Goal: Information Seeking & Learning: Learn about a topic

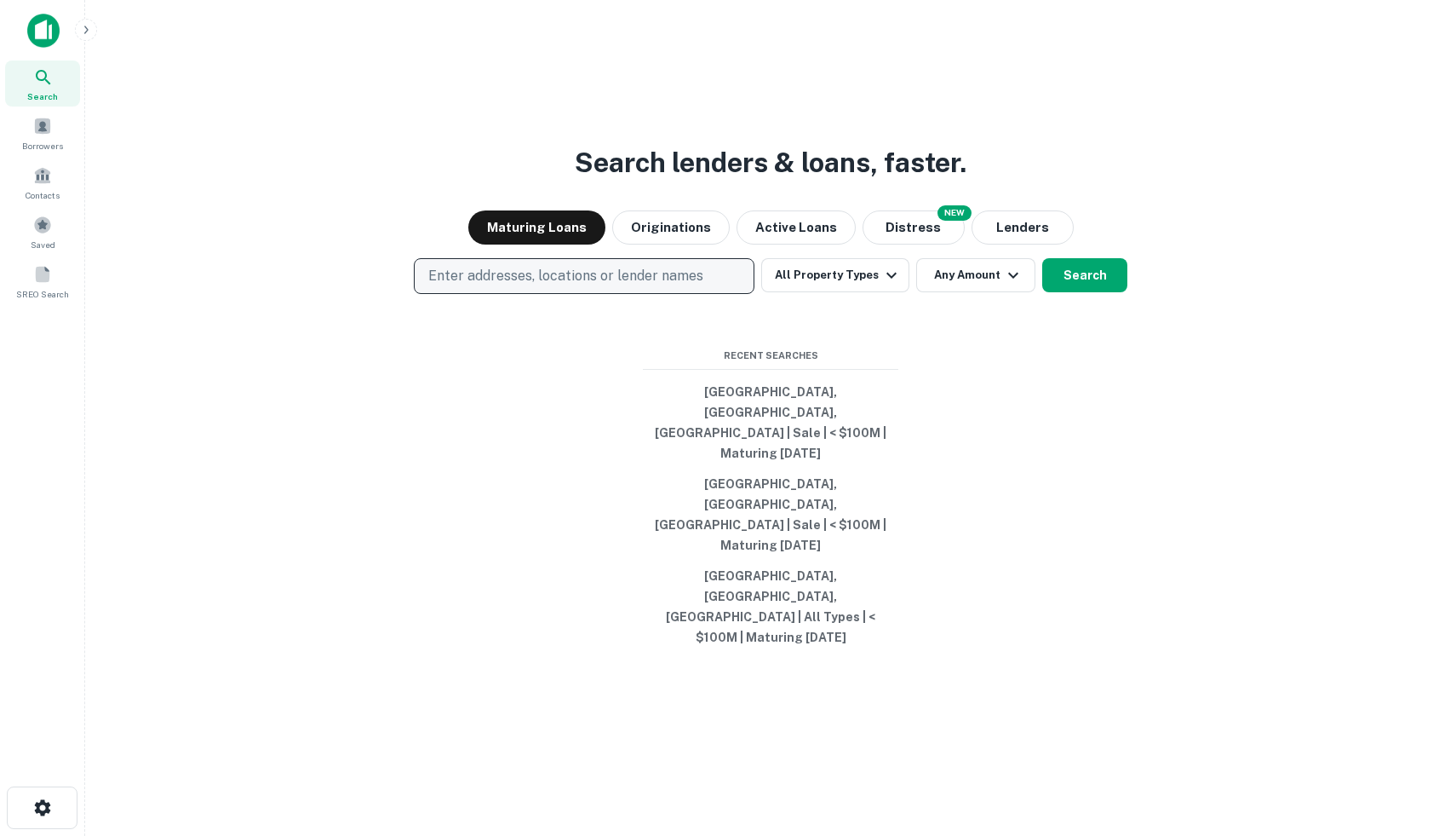
click at [541, 294] on button "Enter addresses, locations or lender names" at bounding box center [584, 276] width 341 height 35
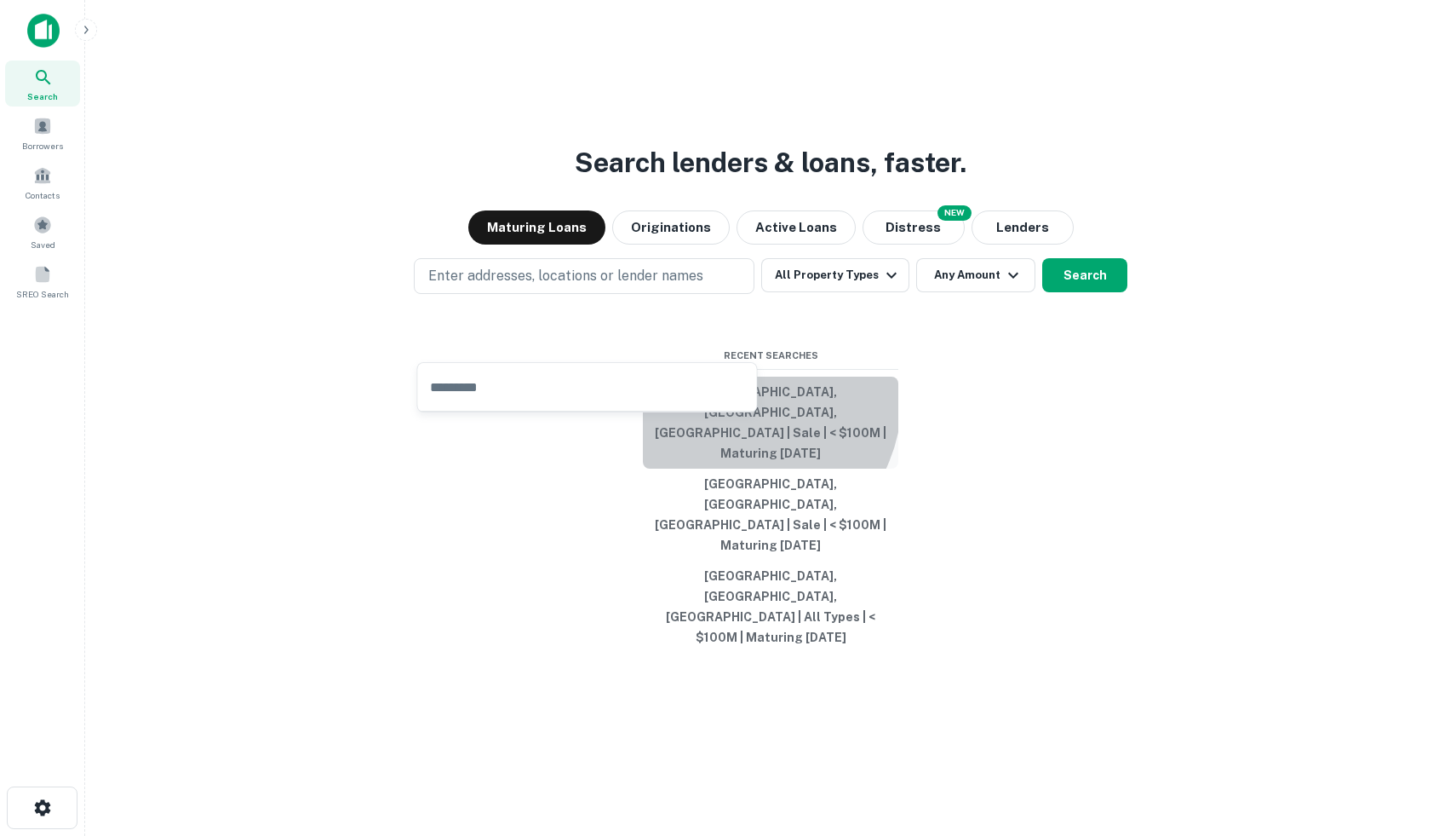
click at [737, 461] on button "[GEOGRAPHIC_DATA], [GEOGRAPHIC_DATA], [GEOGRAPHIC_DATA] | Sale | < $100M | Matu…" at bounding box center [770, 422] width 256 height 92
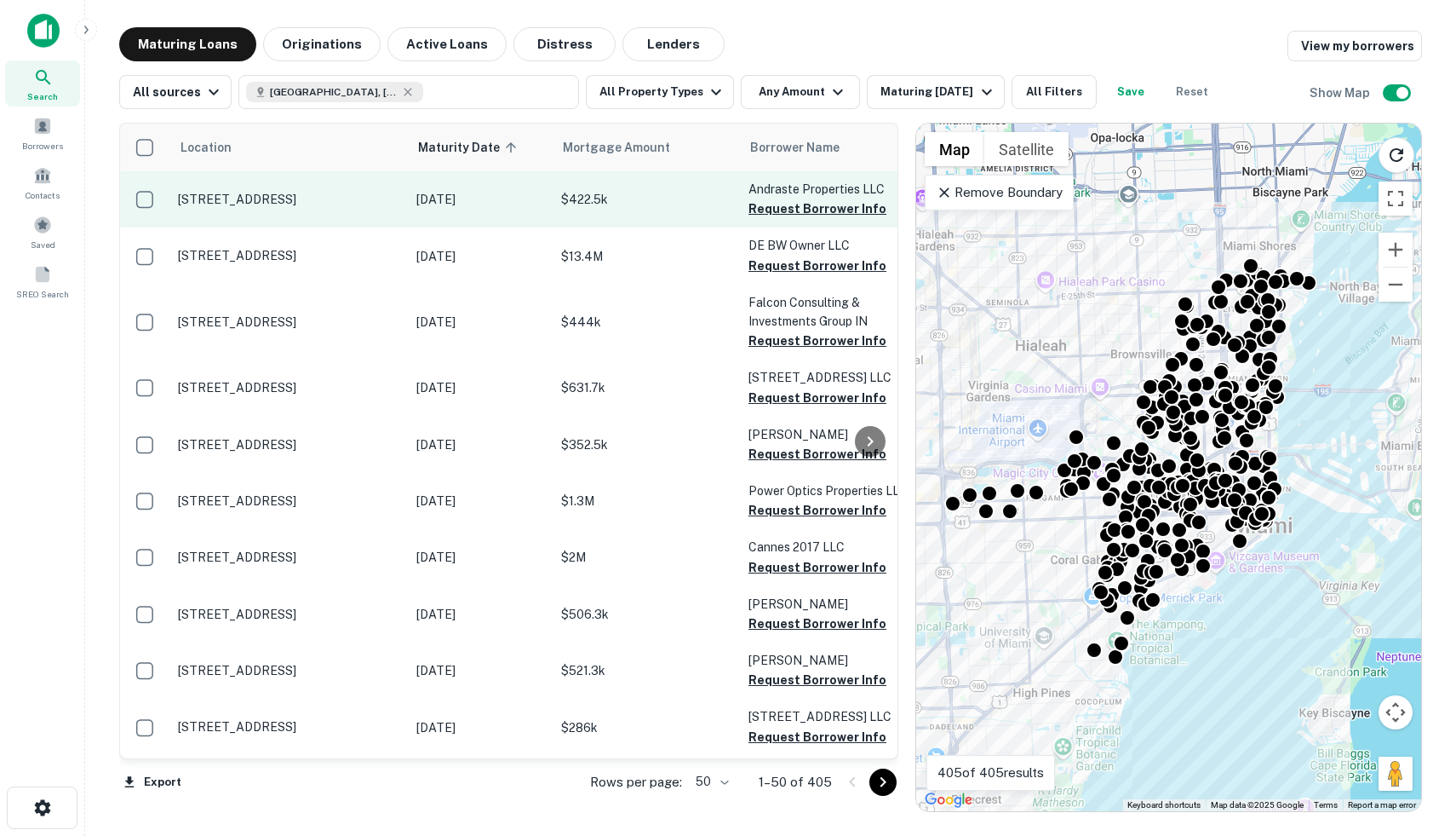
click at [672, 213] on td "$422.5k" at bounding box center [646, 198] width 188 height 56
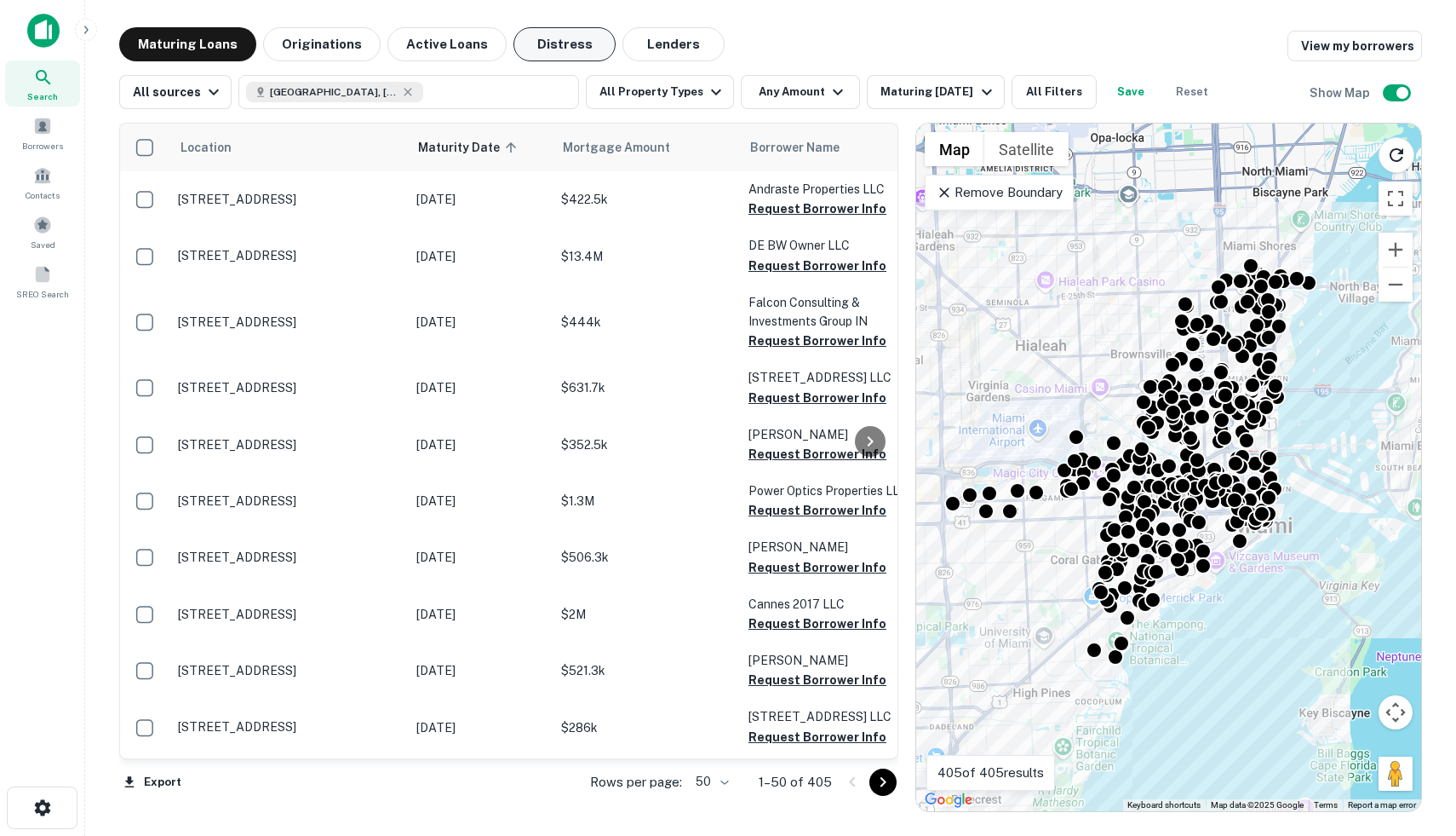
drag, startPoint x: 546, startPoint y: 42, endPoint x: 545, endPoint y: 53, distance: 11.0
click at [546, 42] on button "Distress" at bounding box center [564, 44] width 102 height 34
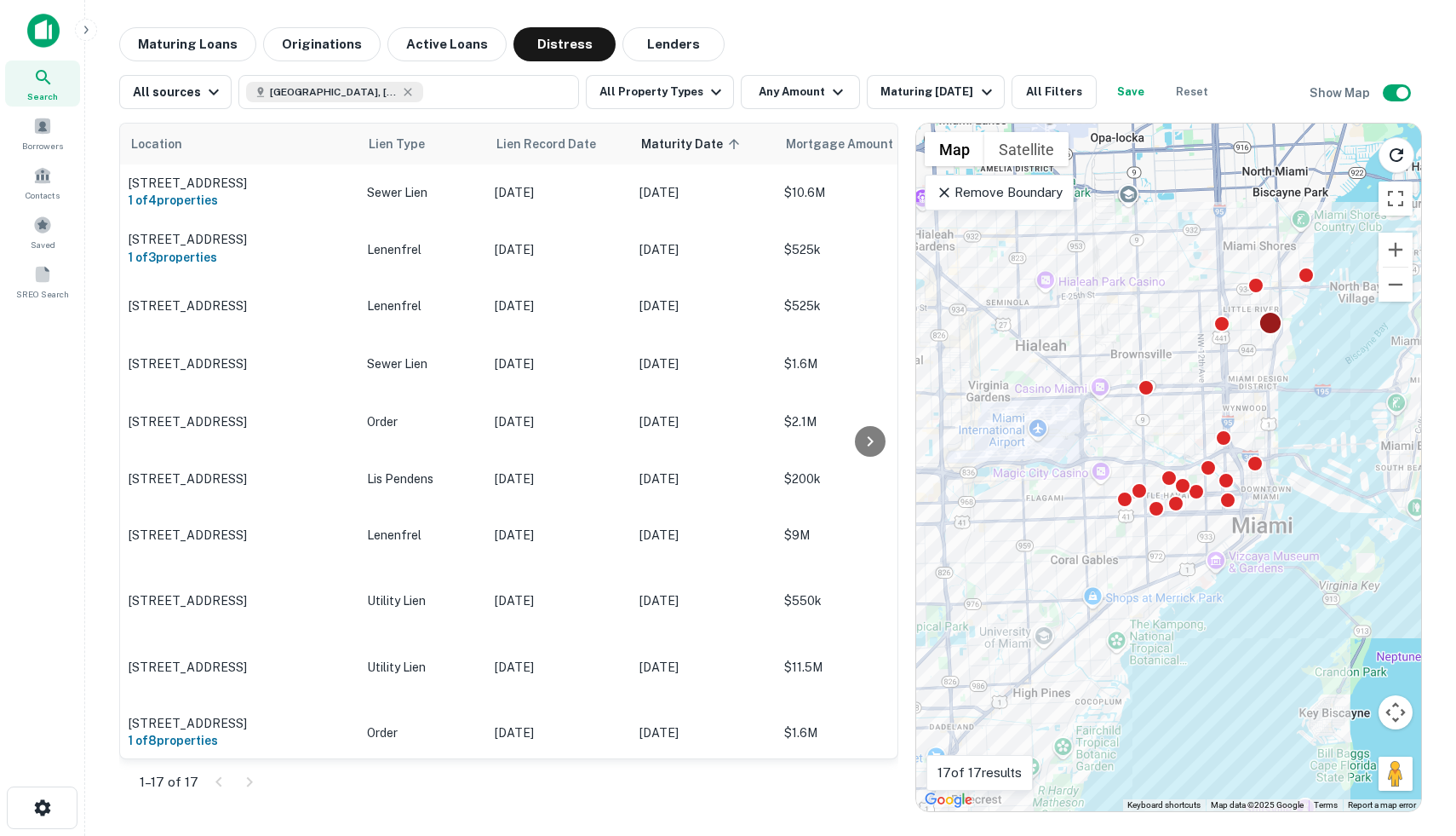
click at [1272, 326] on div at bounding box center [1270, 322] width 25 height 25
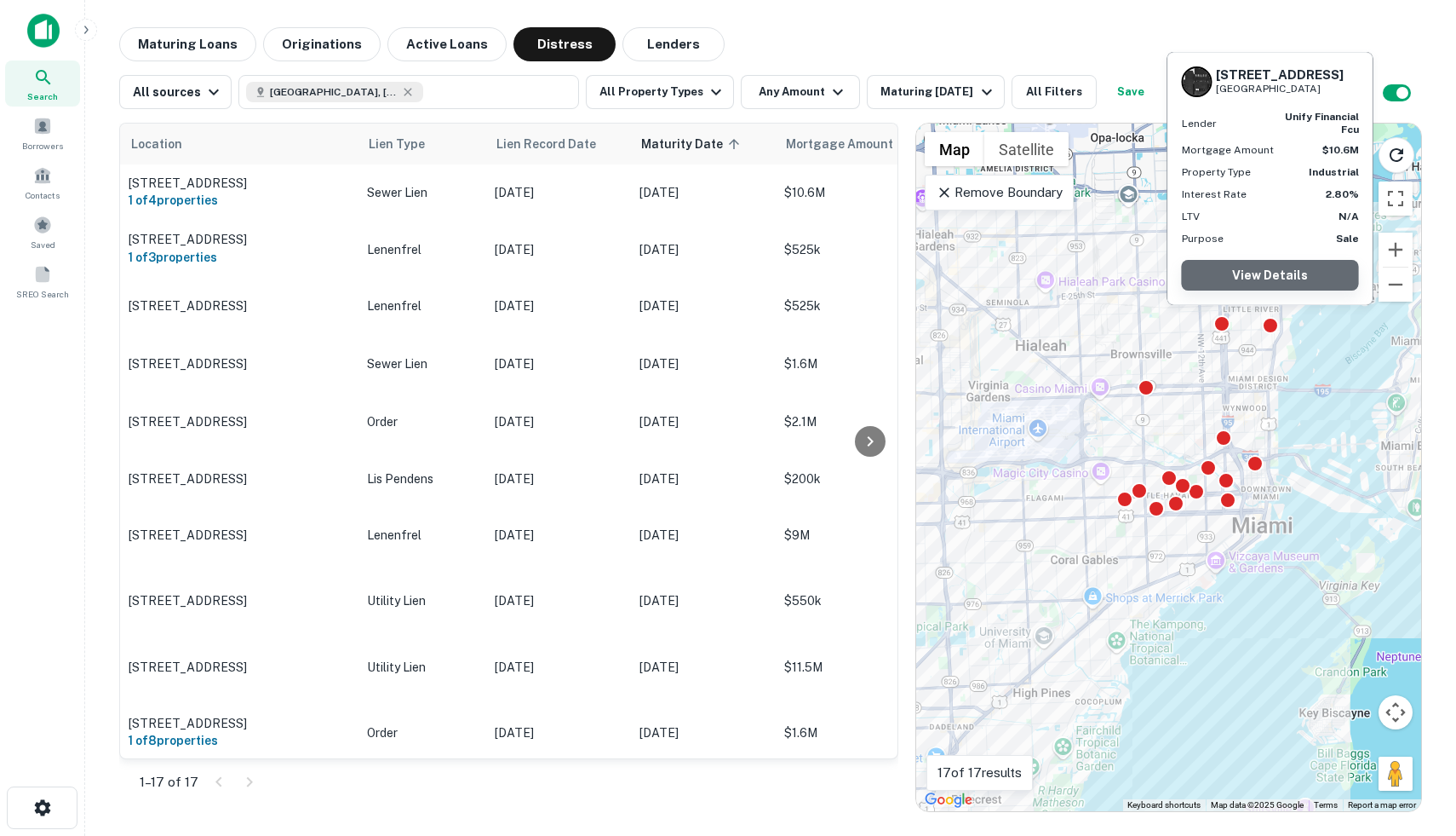
click at [1264, 284] on link "View Details" at bounding box center [1270, 275] width 177 height 31
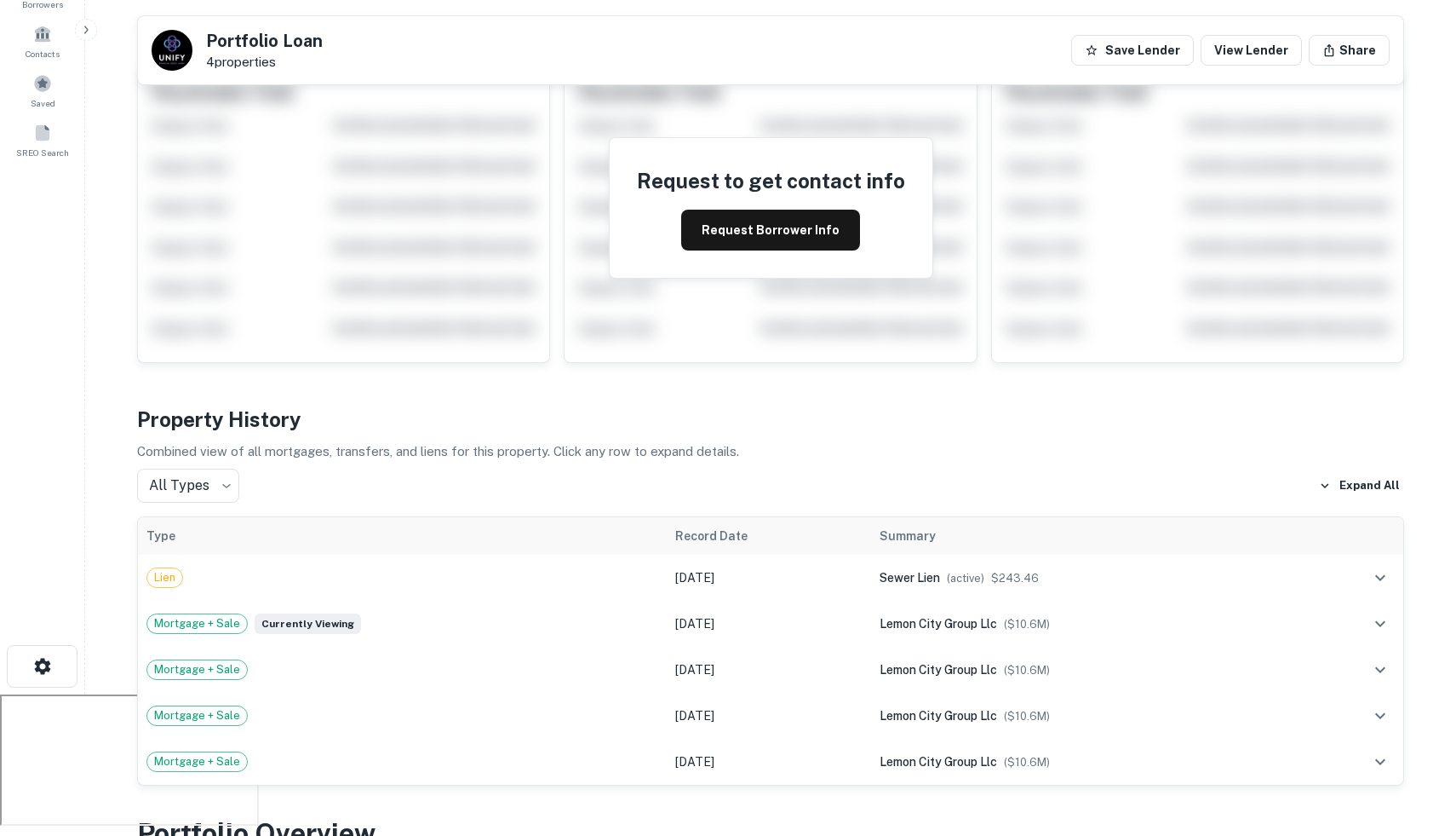
scroll to position [140, 0]
